Goal: Find contact information: Obtain details needed to contact an individual or organization

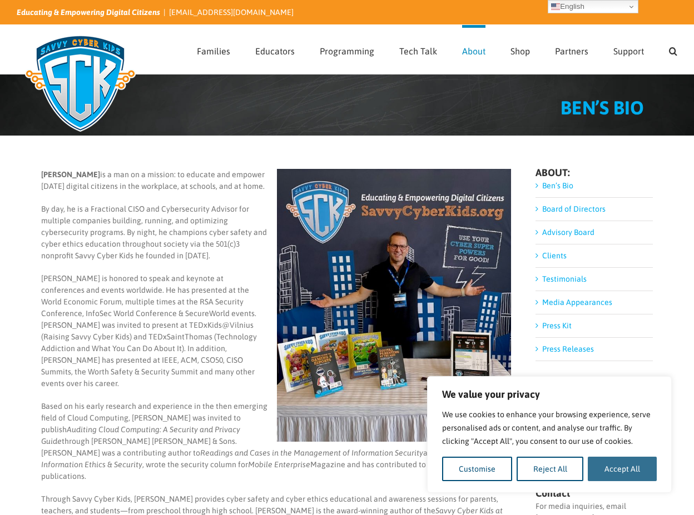
click at [627, 471] on button "Accept All" at bounding box center [621, 469] width 69 height 24
checkbox input "true"
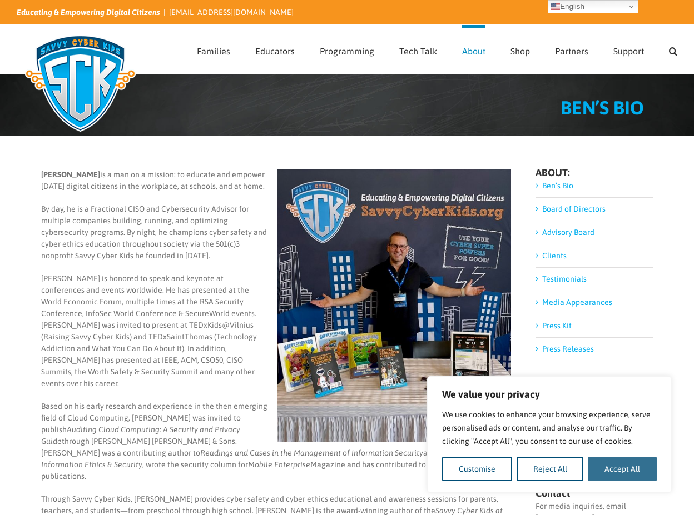
checkbox input "true"
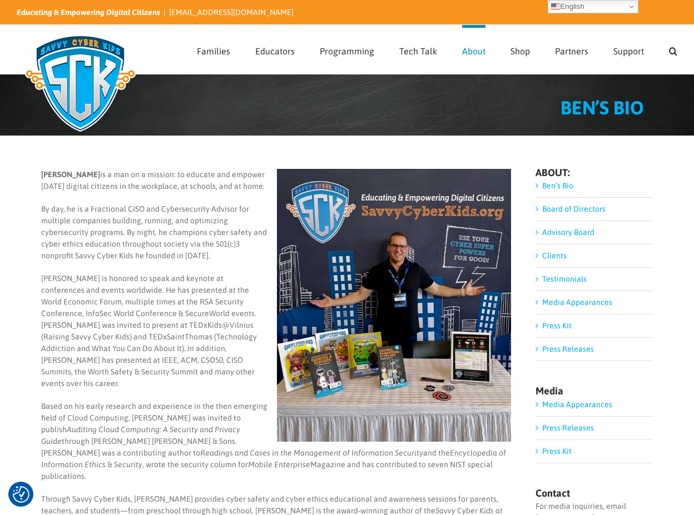
click at [141, 43] on img at bounding box center [80, 83] width 127 height 111
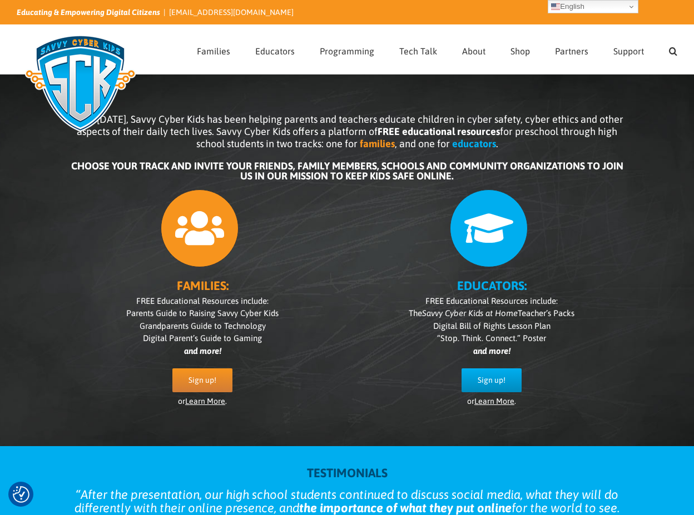
click at [79, 78] on img at bounding box center [80, 83] width 127 height 111
drag, startPoint x: 261, startPoint y: 12, endPoint x: 165, endPoint y: 18, distance: 95.8
click at [165, 18] on div "Educating & Empowering Digital Citizens | info@savvycyberkids.org" at bounding box center [347, 12] width 660 height 24
copy link "[EMAIL_ADDRESS][DOMAIN_NAME]"
